Goal: Check status: Check status

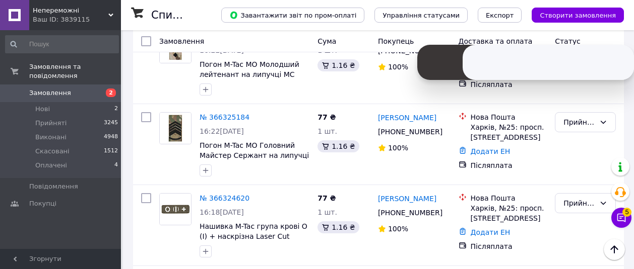
scroll to position [1666, 0]
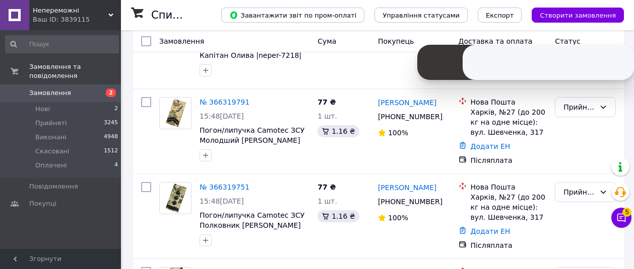
scroll to position [1872, 0]
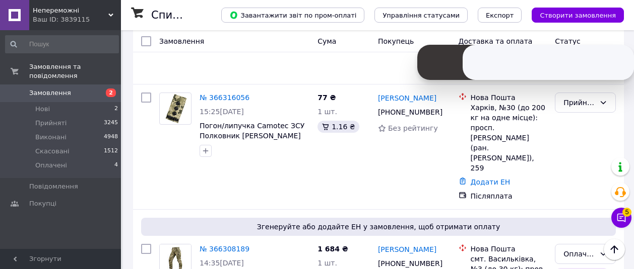
scroll to position [1455, 0]
click at [234, 246] on link "№ 366308189" at bounding box center [224, 250] width 50 height 8
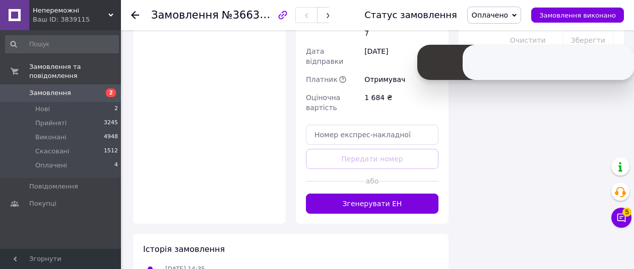
scroll to position [978, 0]
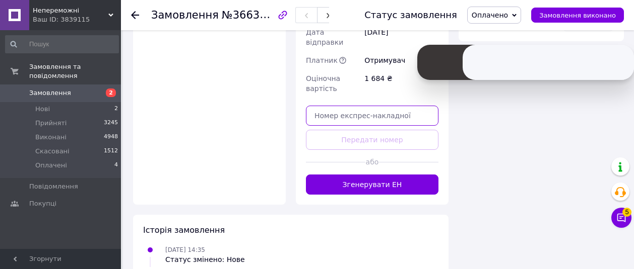
click at [328, 106] on input "text" at bounding box center [372, 116] width 132 height 20
paste input "20451269171107"
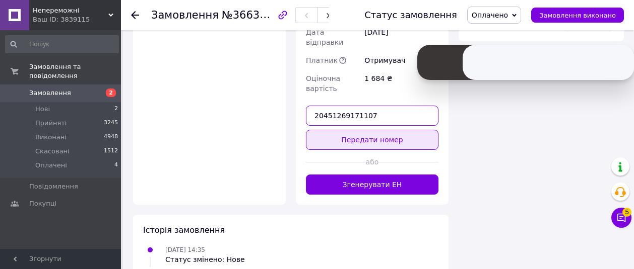
type input "20451269171107"
click at [336, 130] on button "Передати номер" at bounding box center [372, 140] width 132 height 20
